Goal: Transaction & Acquisition: Purchase product/service

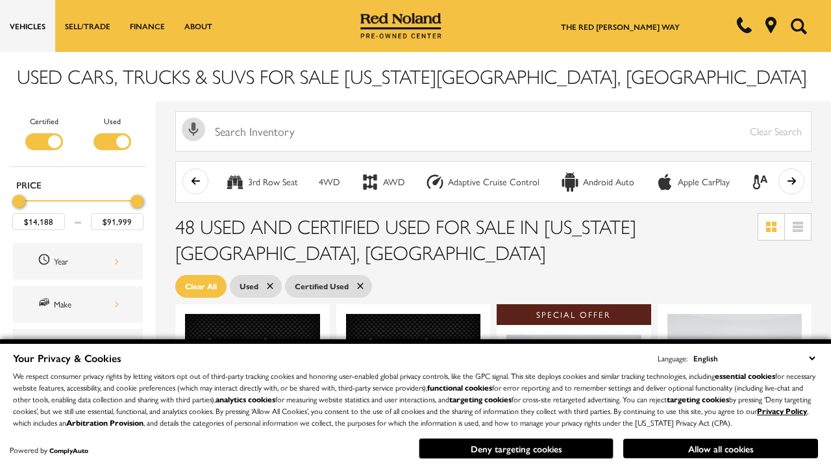
scroll to position [565, 0]
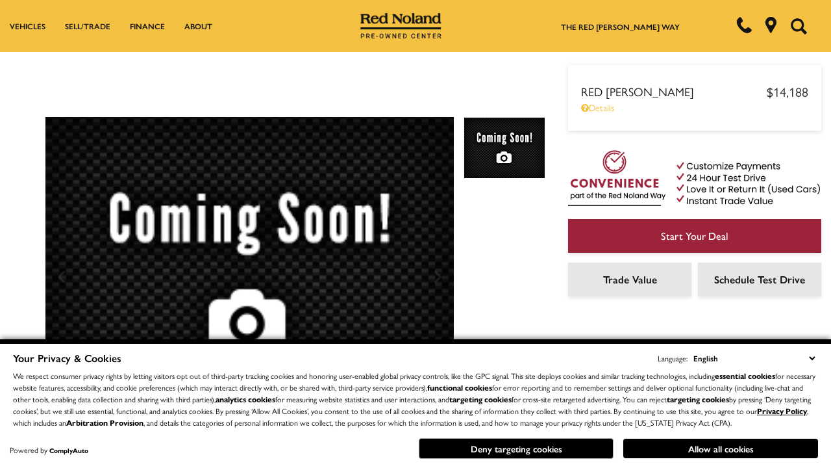
scroll to position [680, 0]
